Goal: Obtain resource: Download file/media

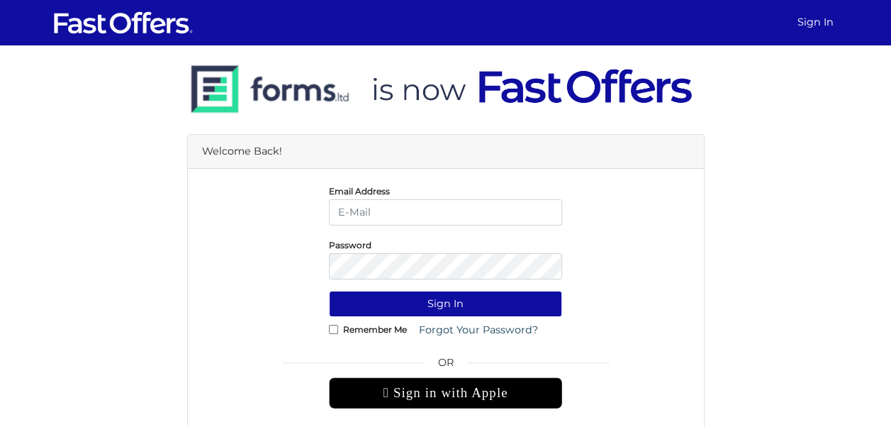
click at [470, 215] on input "email" at bounding box center [445, 212] width 233 height 26
type input "christiangarcia@property.ca"
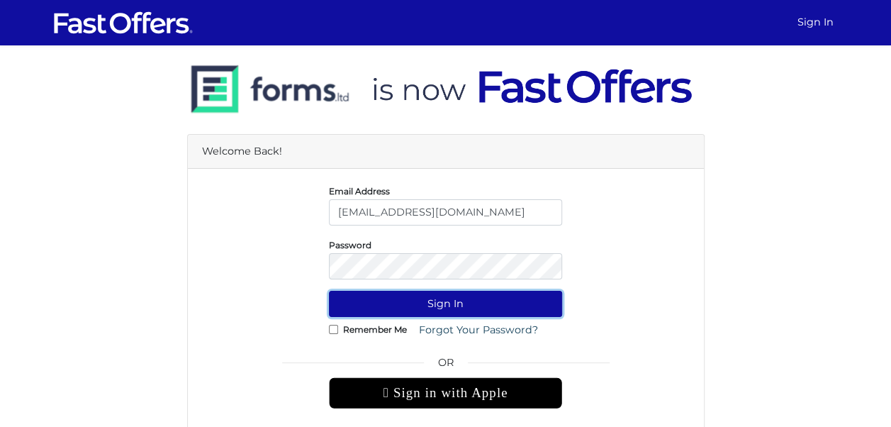
click at [468, 304] on button "Sign In" at bounding box center [445, 303] width 233 height 26
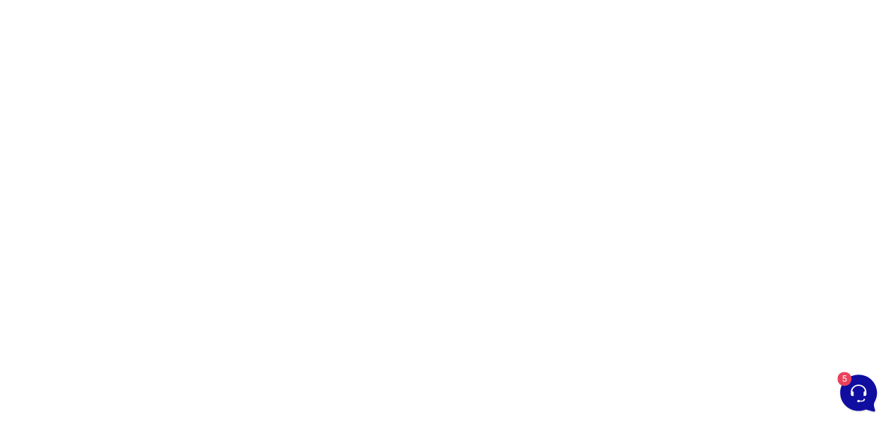
scroll to position [129, 0]
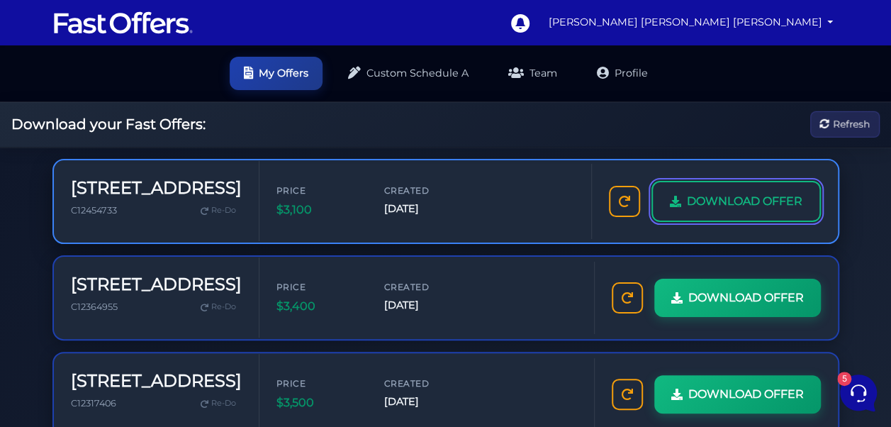
click at [750, 210] on span "DOWNLOAD OFFER" at bounding box center [744, 201] width 115 height 18
